Goal: Check status: Check status

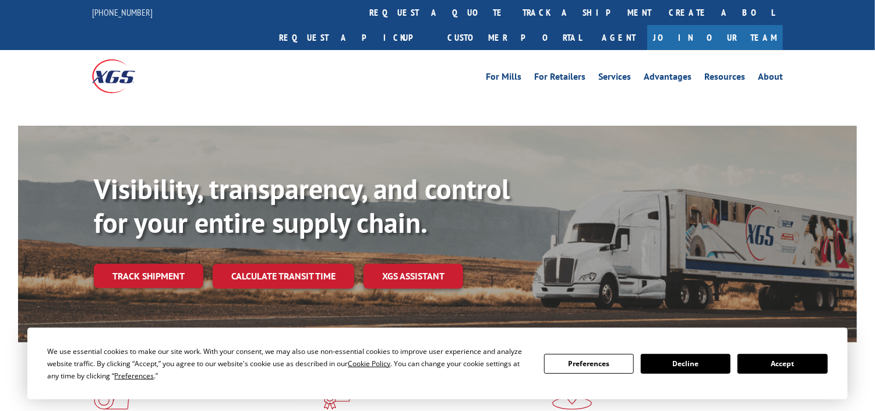
click at [774, 355] on button "Accept" at bounding box center [783, 364] width 90 height 20
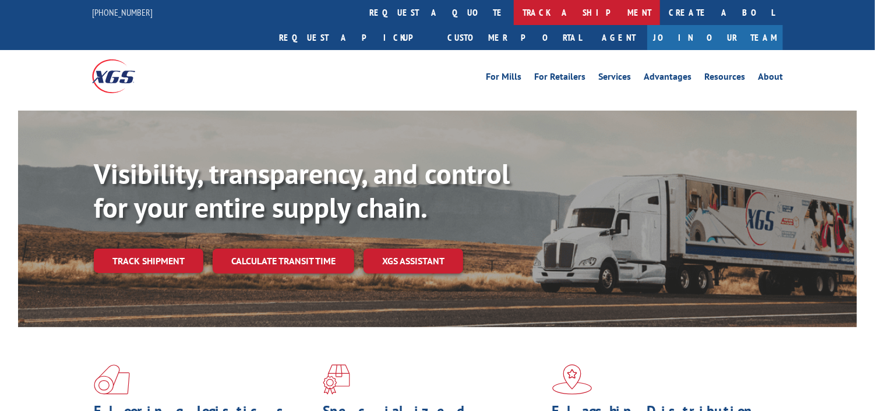
click at [514, 9] on link "track a shipment" at bounding box center [587, 12] width 146 height 25
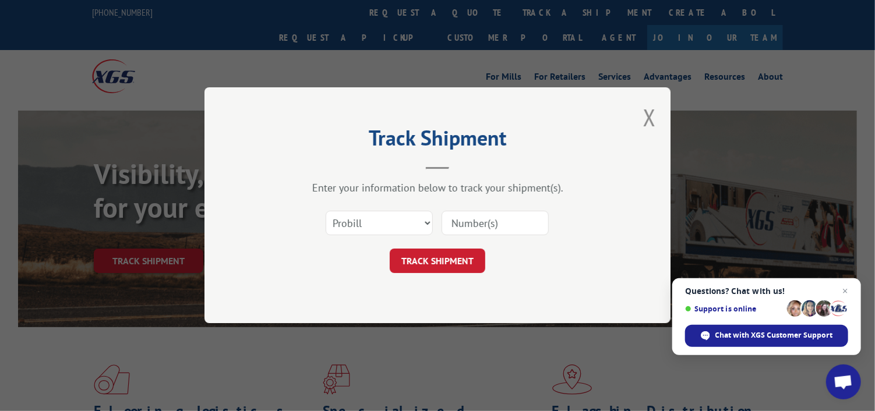
click at [486, 227] on input at bounding box center [495, 224] width 107 height 24
type input "17564342"
click at [442, 261] on button "TRACK SHIPMENT" at bounding box center [438, 261] width 96 height 24
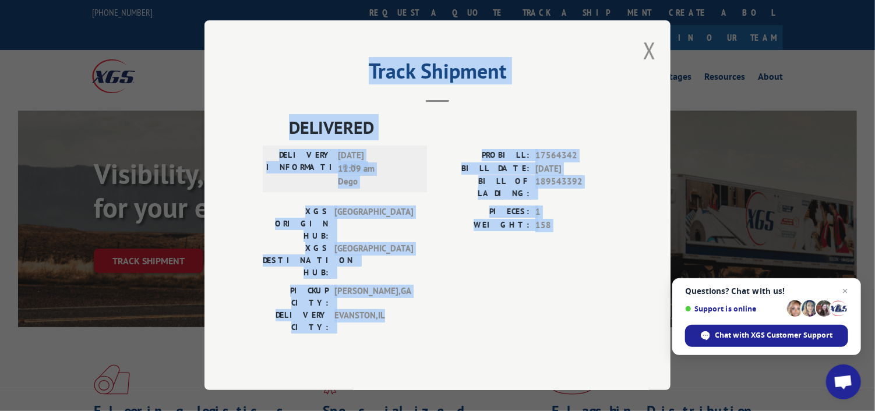
drag, startPoint x: 249, startPoint y: 79, endPoint x: 625, endPoint y: 287, distance: 429.7
click at [625, 287] on div "Track Shipment DELIVERED DELIVERY INFORMATION: [DATE] 11:09 am Dego PROBILL: 17…" at bounding box center [438, 205] width 466 height 370
copy div "Track Shipment DELIVERED DELIVERY INFORMATION: [DATE] 11:09 am Dego PROBILL: 17…"
click at [644, 66] on button "Close modal" at bounding box center [649, 50] width 13 height 31
